Goal: Task Accomplishment & Management: Use online tool/utility

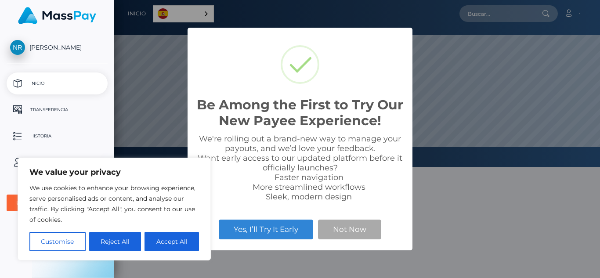
scroll to position [167, 486]
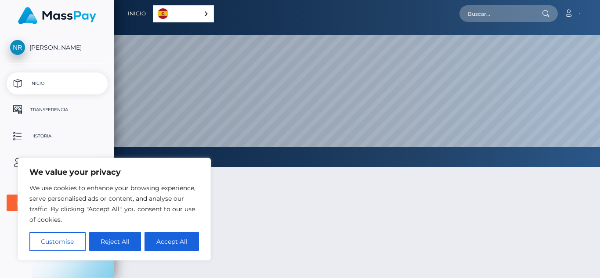
click at [252, 221] on div at bounding box center [357, 266] width 486 height 224
click at [48, 247] on button "Customise" at bounding box center [57, 241] width 56 height 19
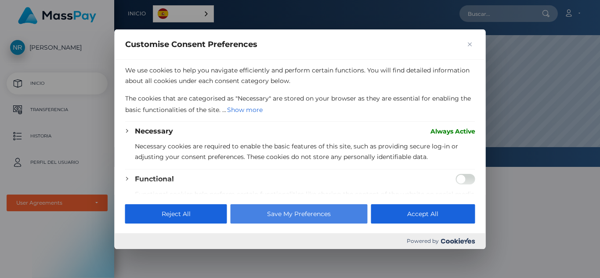
click at [288, 214] on button "Save My Preferences" at bounding box center [299, 213] width 137 height 19
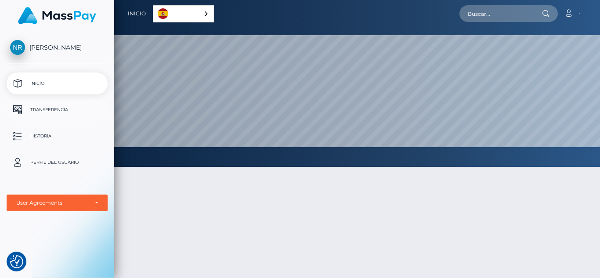
click at [51, 109] on p "Transferencia" at bounding box center [57, 109] width 94 height 13
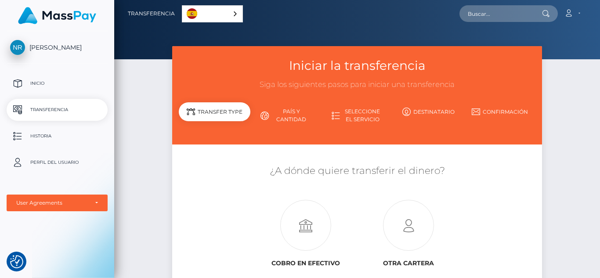
click at [216, 14] on link "Español" at bounding box center [212, 14] width 60 height 16
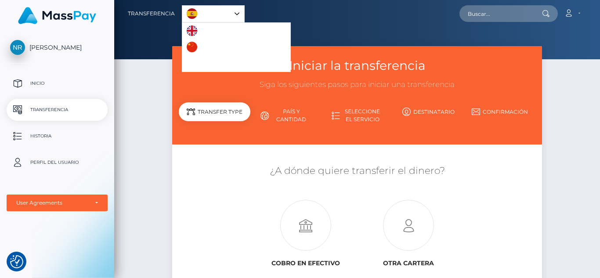
click at [291, 16] on div "Cuenta Editar perfil Cerrar la sesión" at bounding box center [416, 13] width 342 height 18
click at [301, 16] on div "Cuenta Editar perfil Cerrar la sesión" at bounding box center [416, 13] width 342 height 18
click at [576, 42] on div at bounding box center [357, 29] width 486 height 59
click at [588, 73] on div "Iniciar la transferencia Siga los siguientes pasos para iniciar una transferenc…" at bounding box center [357, 189] width 486 height 287
click at [188, 12] on img "Language" at bounding box center [192, 13] width 11 height 11
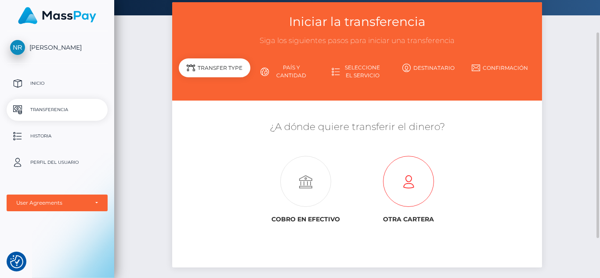
scroll to position [88, 0]
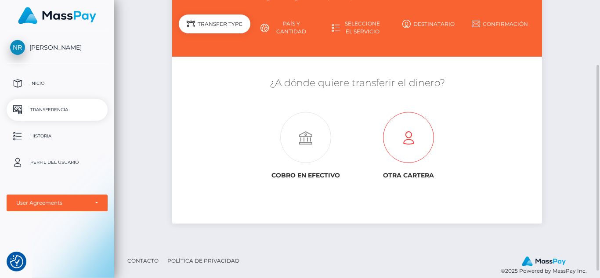
click at [401, 149] on icon at bounding box center [408, 138] width 103 height 51
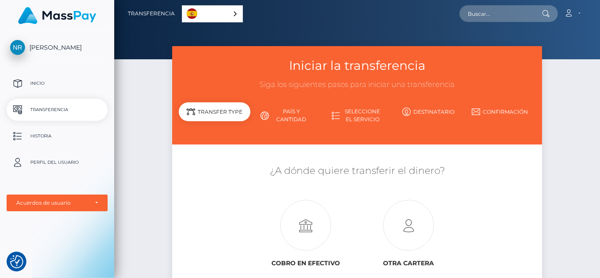
scroll to position [44, 0]
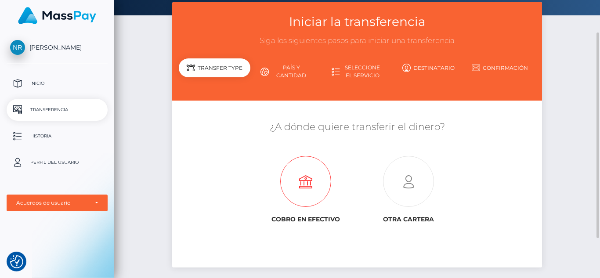
click at [311, 186] on icon at bounding box center [305, 181] width 103 height 51
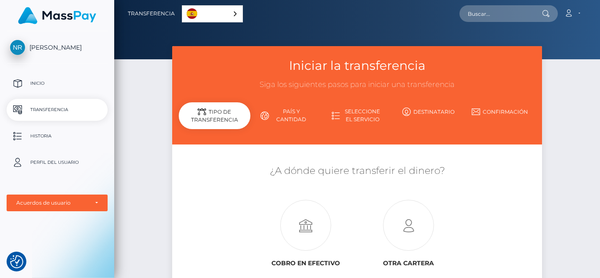
click at [57, 108] on p "Transferencia" at bounding box center [57, 109] width 94 height 13
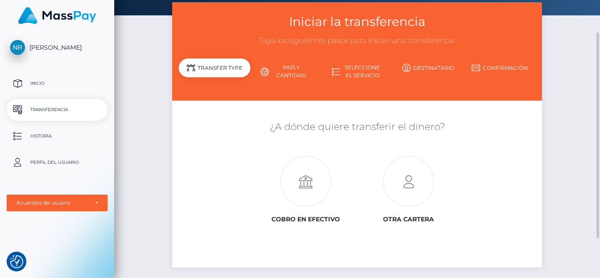
click at [296, 71] on link "País y cantidad" at bounding box center [286, 71] width 71 height 23
click at [294, 74] on link "País y cantidad" at bounding box center [286, 71] width 71 height 23
click at [358, 72] on link "Seleccione el servicio" at bounding box center [357, 71] width 71 height 23
click at [413, 69] on link "Destinatario" at bounding box center [428, 67] width 71 height 15
click at [485, 67] on link "Confirmación" at bounding box center [499, 67] width 71 height 15
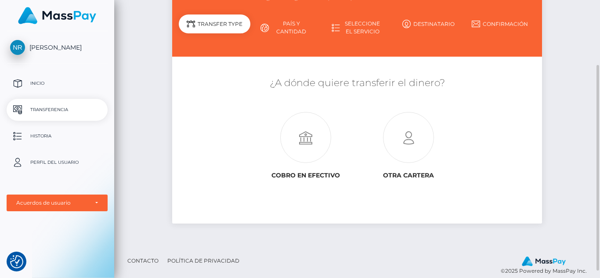
scroll to position [98, 0]
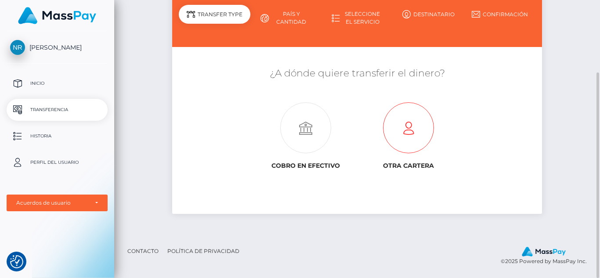
click at [412, 128] on icon at bounding box center [408, 128] width 103 height 51
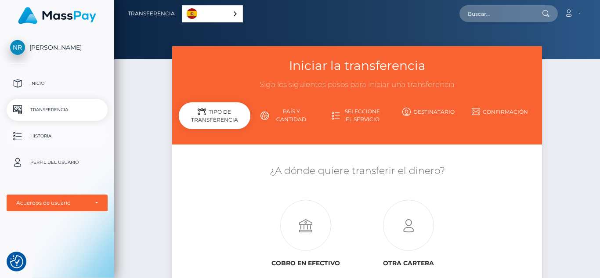
click at [46, 133] on p "Historia" at bounding box center [57, 136] width 94 height 13
click at [62, 204] on div "Acuerdos de usuario" at bounding box center [52, 203] width 72 height 7
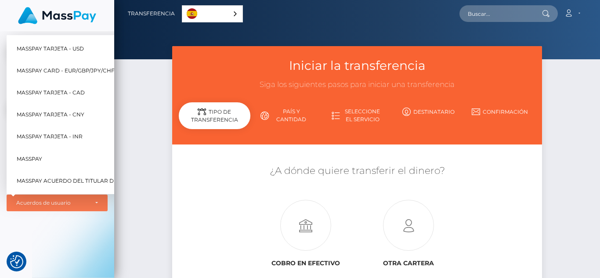
click at [125, 157] on div "Iniciar la transferencia Siga los siguientes pasos para iniciar una transferenc…" at bounding box center [357, 189] width 486 height 287
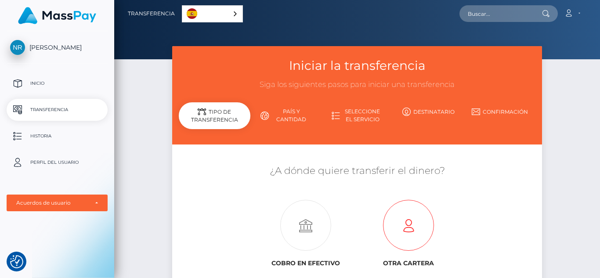
click at [407, 222] on icon at bounding box center [408, 225] width 103 height 51
drag, startPoint x: 580, startPoint y: 0, endPoint x: 146, endPoint y: 200, distance: 477.5
click at [146, 200] on div "Iniciar la transferencia Siga los siguientes pasos para iniciar una transferenc…" at bounding box center [357, 189] width 486 height 287
click at [567, 7] on link "Cuenta" at bounding box center [573, 13] width 26 height 18
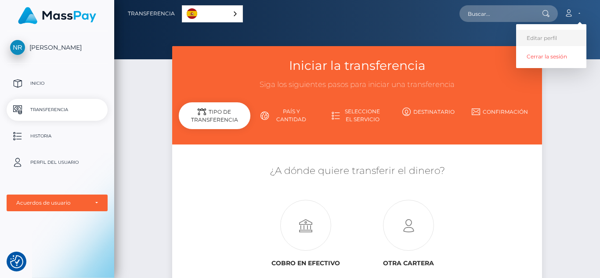
click at [549, 40] on link "Editar perfil" at bounding box center [551, 38] width 70 height 16
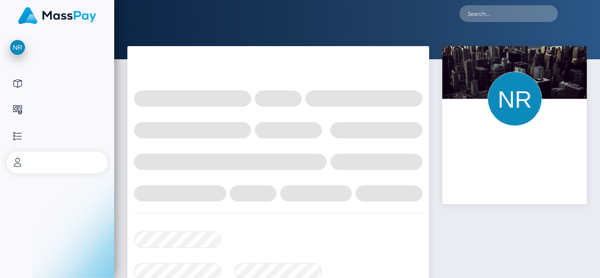
select select
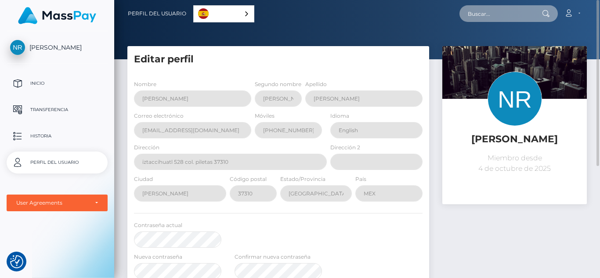
click at [486, 18] on input "text" at bounding box center [501, 13] width 83 height 17
type input "cookies"
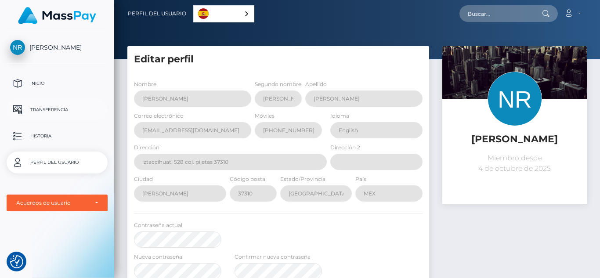
click at [53, 109] on p "Transferencia" at bounding box center [57, 109] width 94 height 13
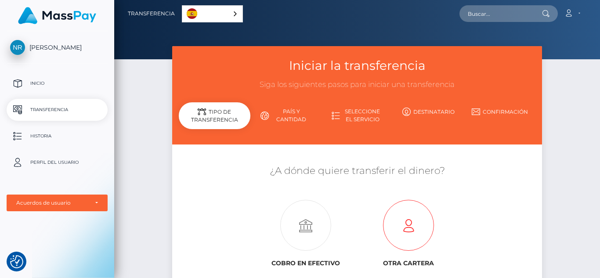
click at [396, 237] on icon at bounding box center [408, 225] width 103 height 51
